Goal: Information Seeking & Learning: Learn about a topic

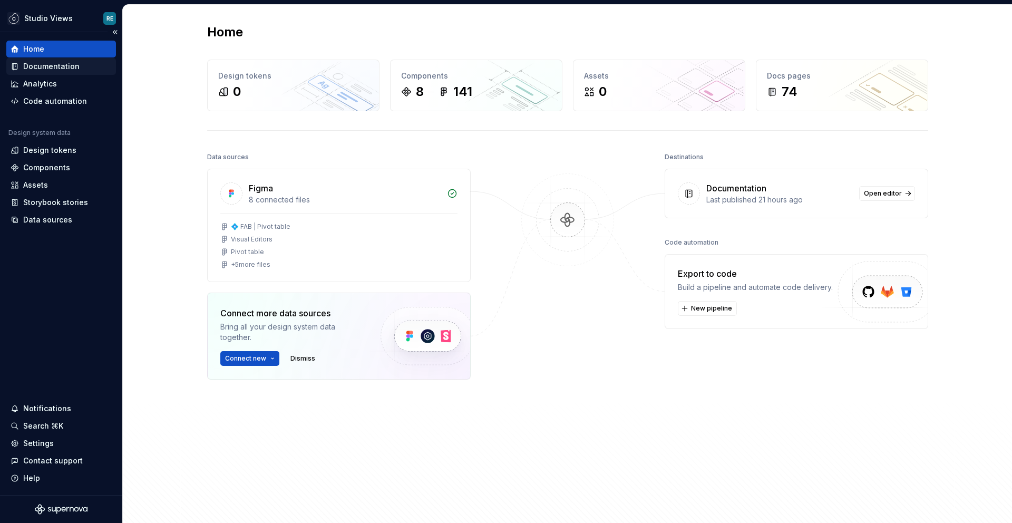
click at [59, 65] on div "Documentation" at bounding box center [51, 66] width 56 height 11
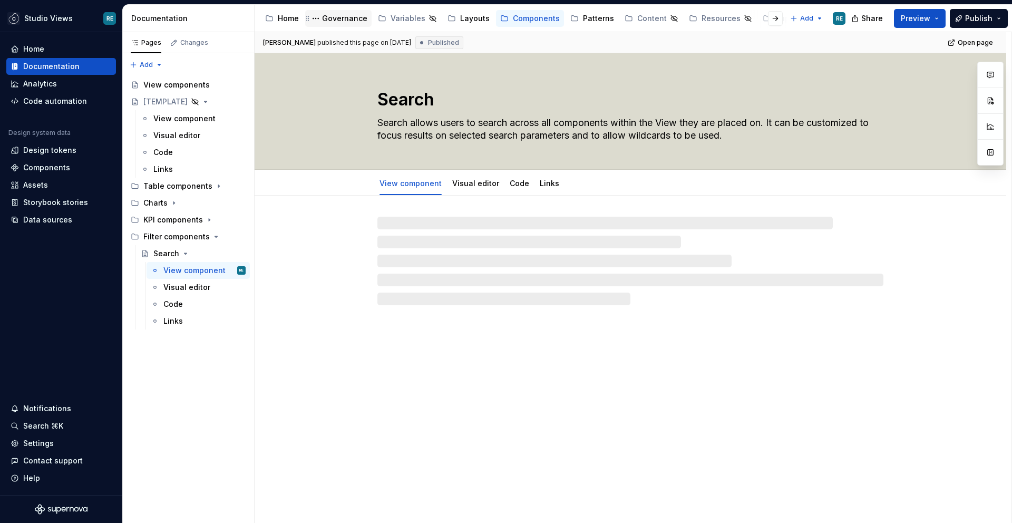
click at [332, 23] on div "Governance" at bounding box center [344, 18] width 45 height 11
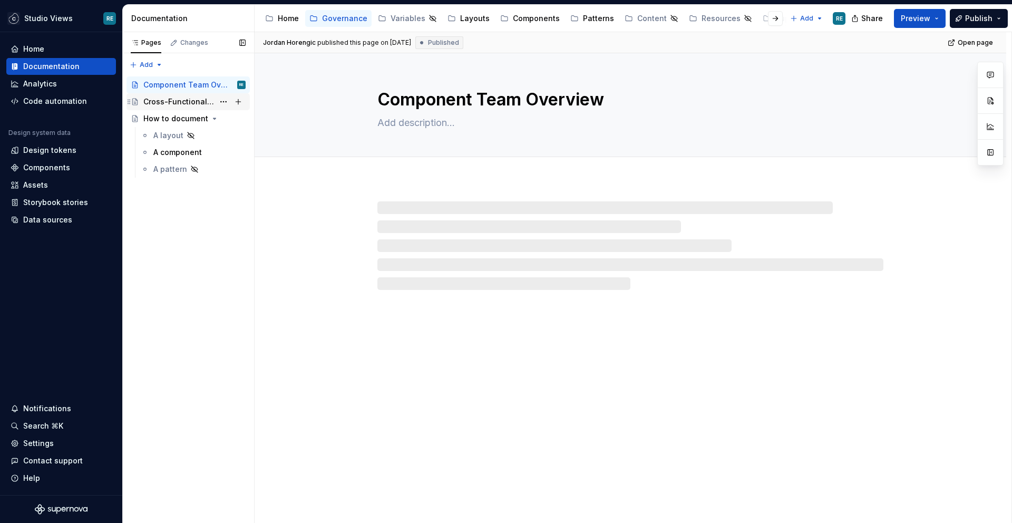
click at [180, 103] on div "Cross-Functional Collaboration Playbook" at bounding box center [178, 101] width 71 height 11
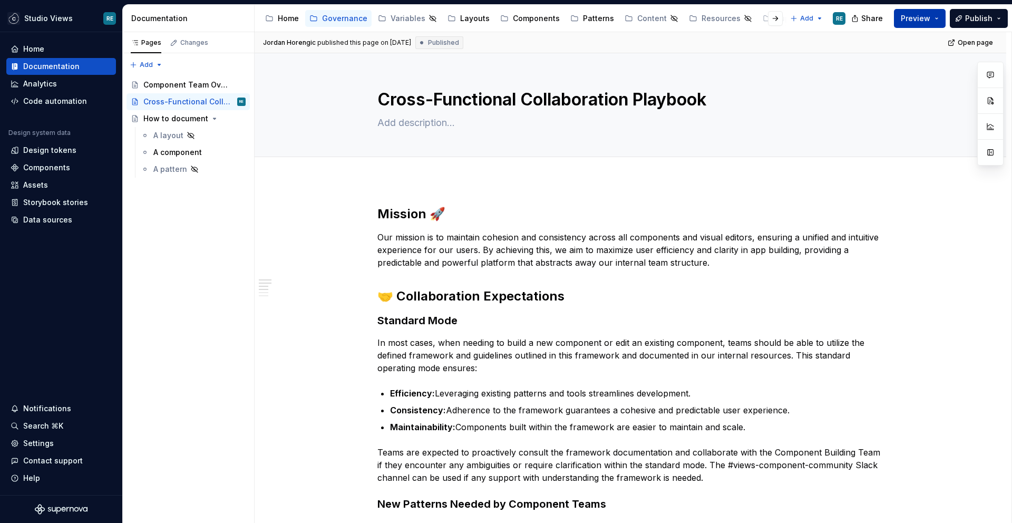
click at [908, 9] on button "Preview" at bounding box center [920, 18] width 52 height 19
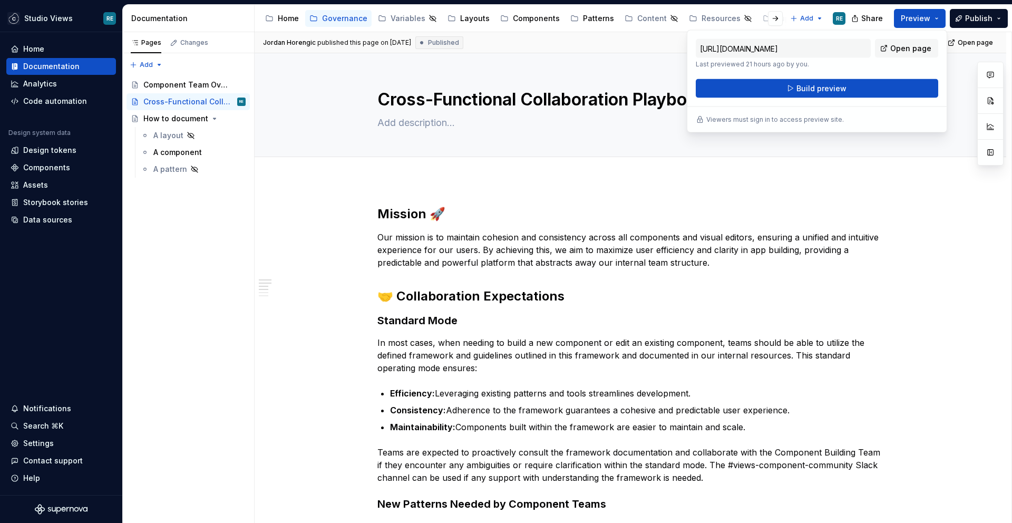
type textarea "*"
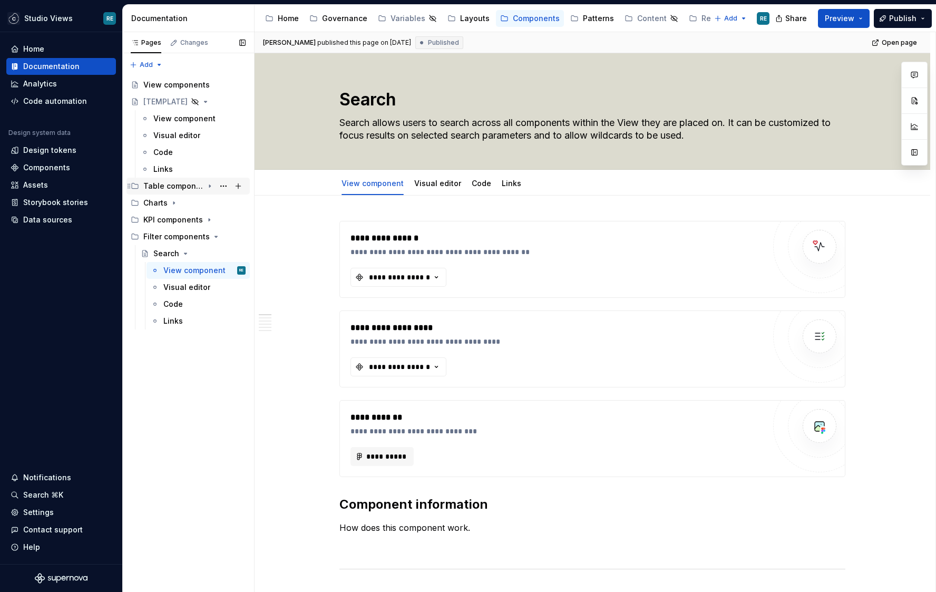
click at [132, 186] on icon "Page tree" at bounding box center [129, 186] width 8 height 8
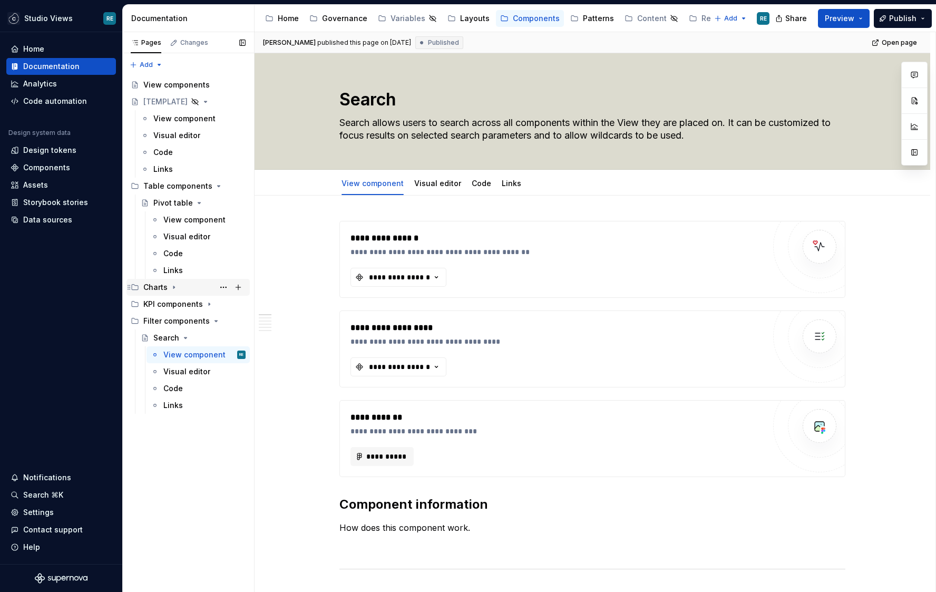
click at [136, 286] on icon "Page tree" at bounding box center [135, 287] width 8 height 8
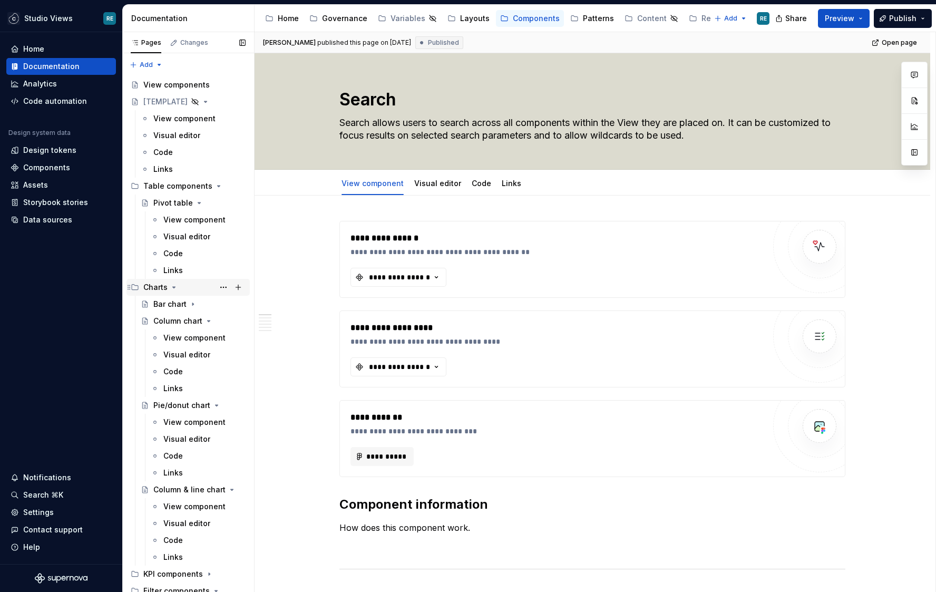
click at [132, 287] on icon "Page tree" at bounding box center [129, 287] width 8 height 8
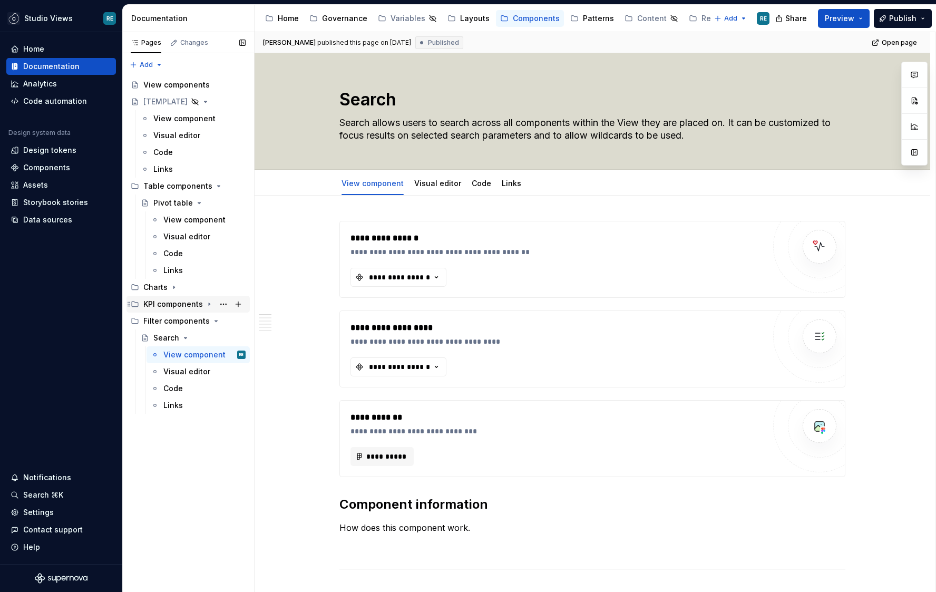
click at [132, 307] on icon "Page tree" at bounding box center [129, 304] width 8 height 8
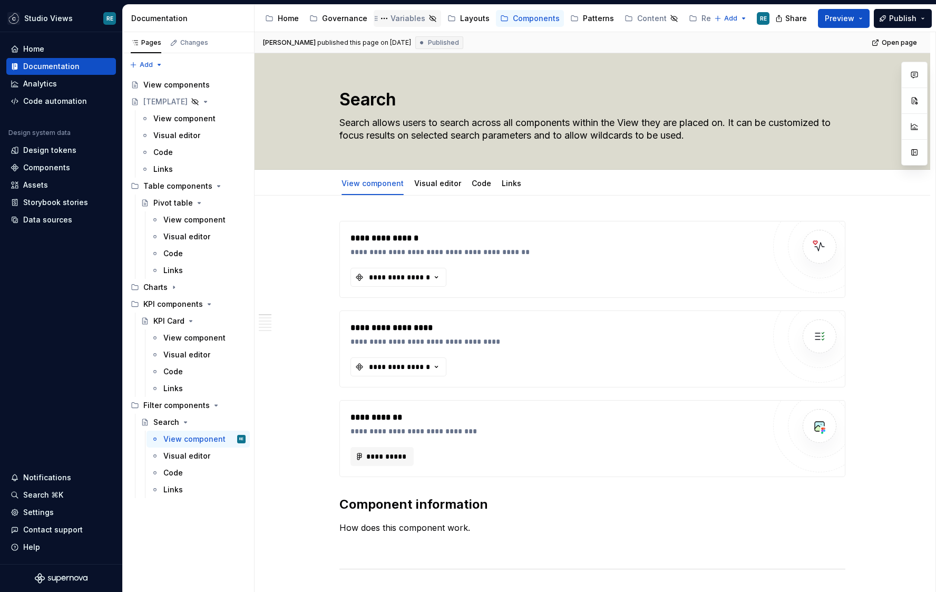
type textarea "*"
